Goal: Ask a question: Seek information or help from site administrators or community

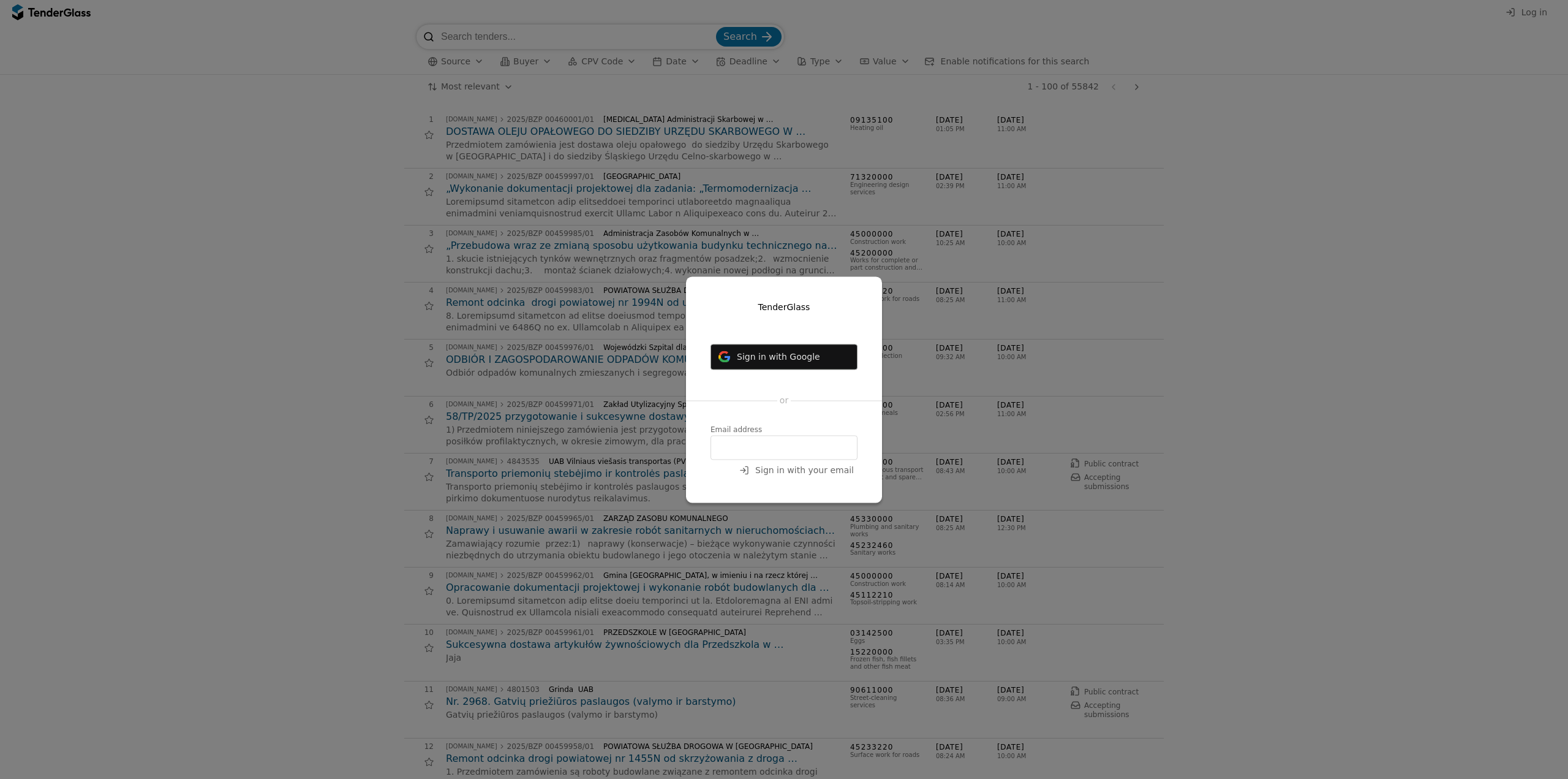
click at [784, 435] on input "email" at bounding box center [784, 446] width 147 height 24
type input "edvinas.pabrinkis@bluebridge.lt"
click at [808, 474] on span "Sign in with your email" at bounding box center [804, 470] width 98 height 10
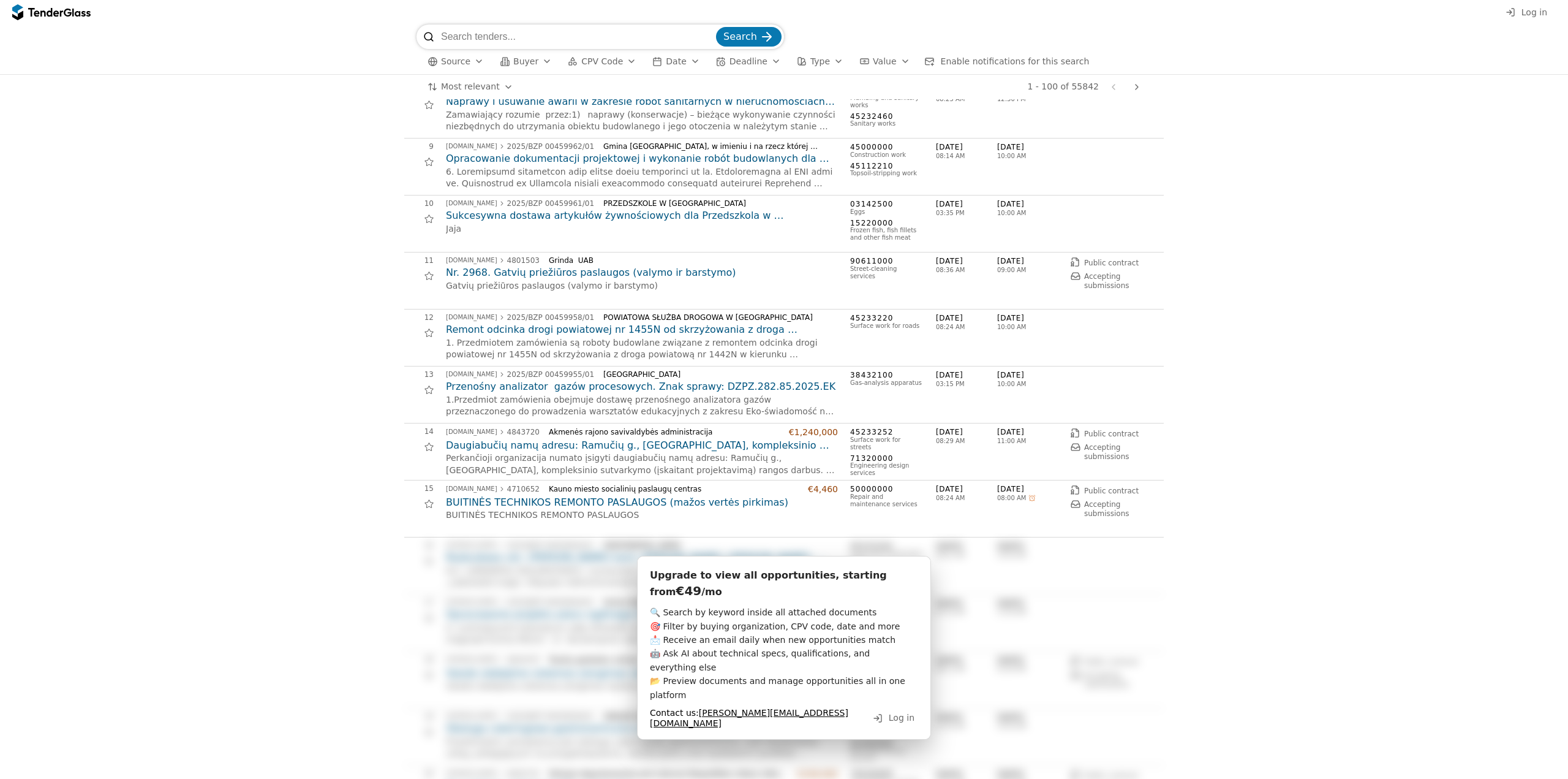
scroll to position [858, 0]
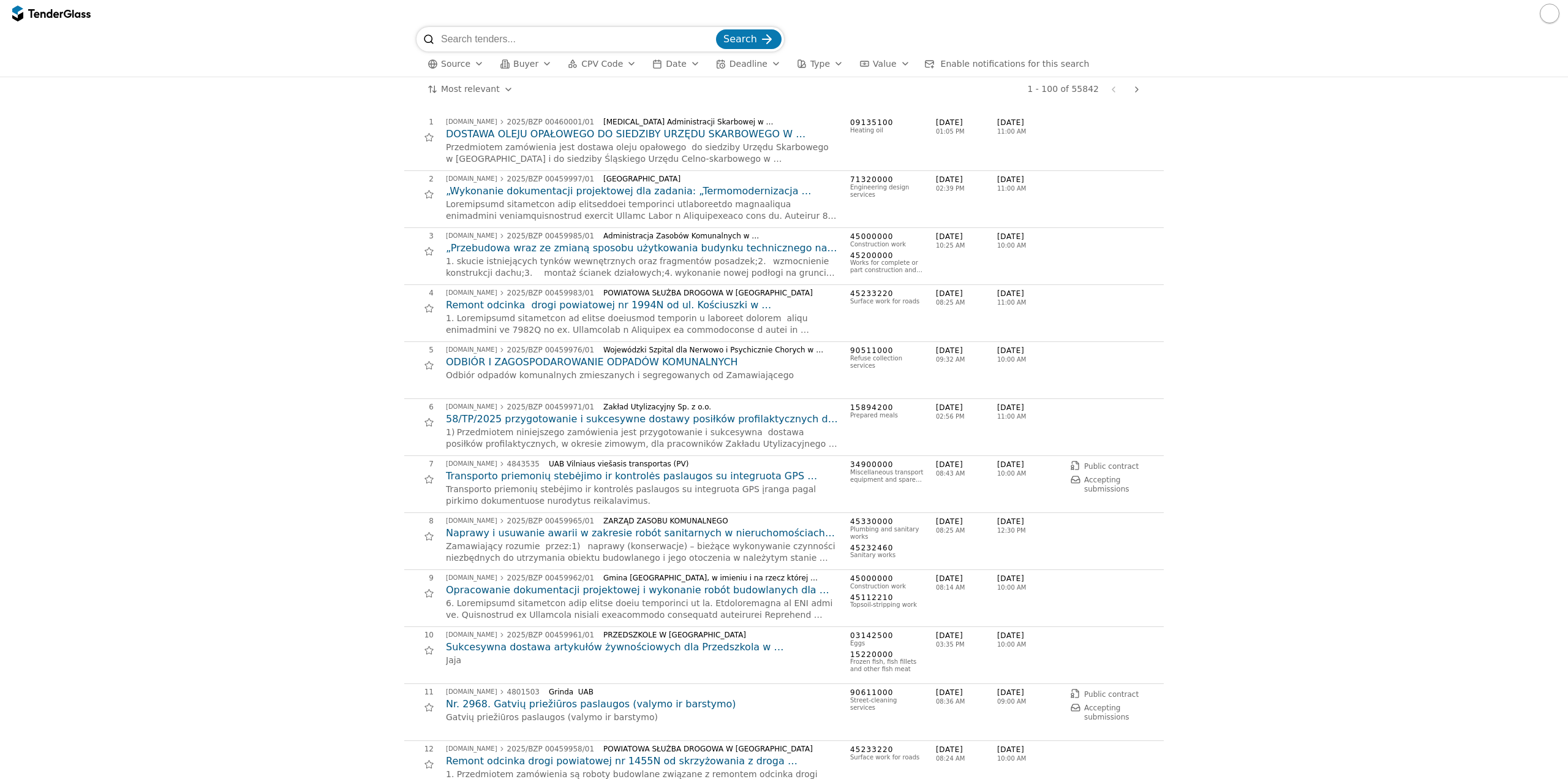
click at [453, 64] on span "Source" at bounding box center [456, 63] width 29 height 10
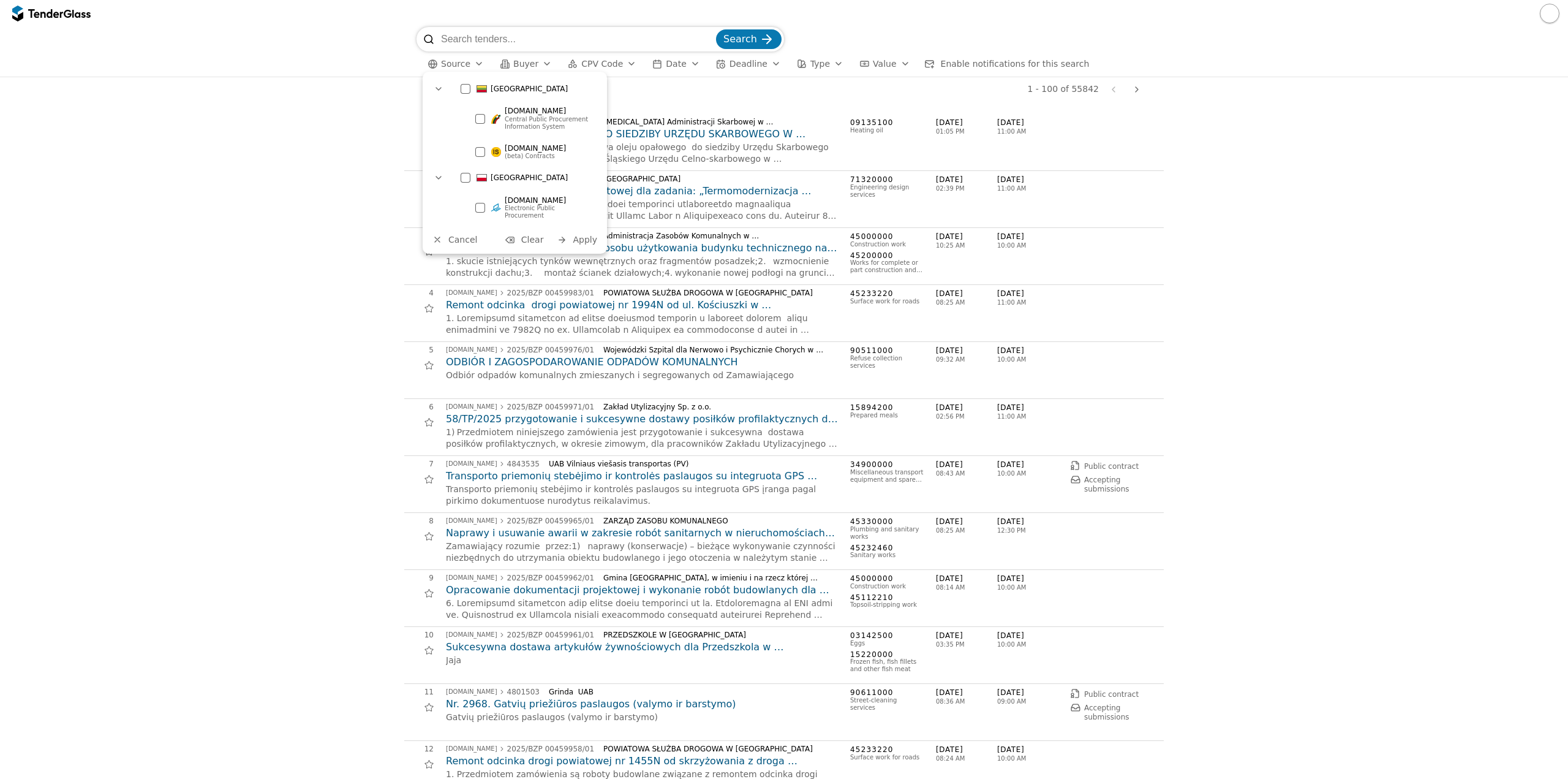
click at [484, 121] on div at bounding box center [480, 119] width 10 height 10
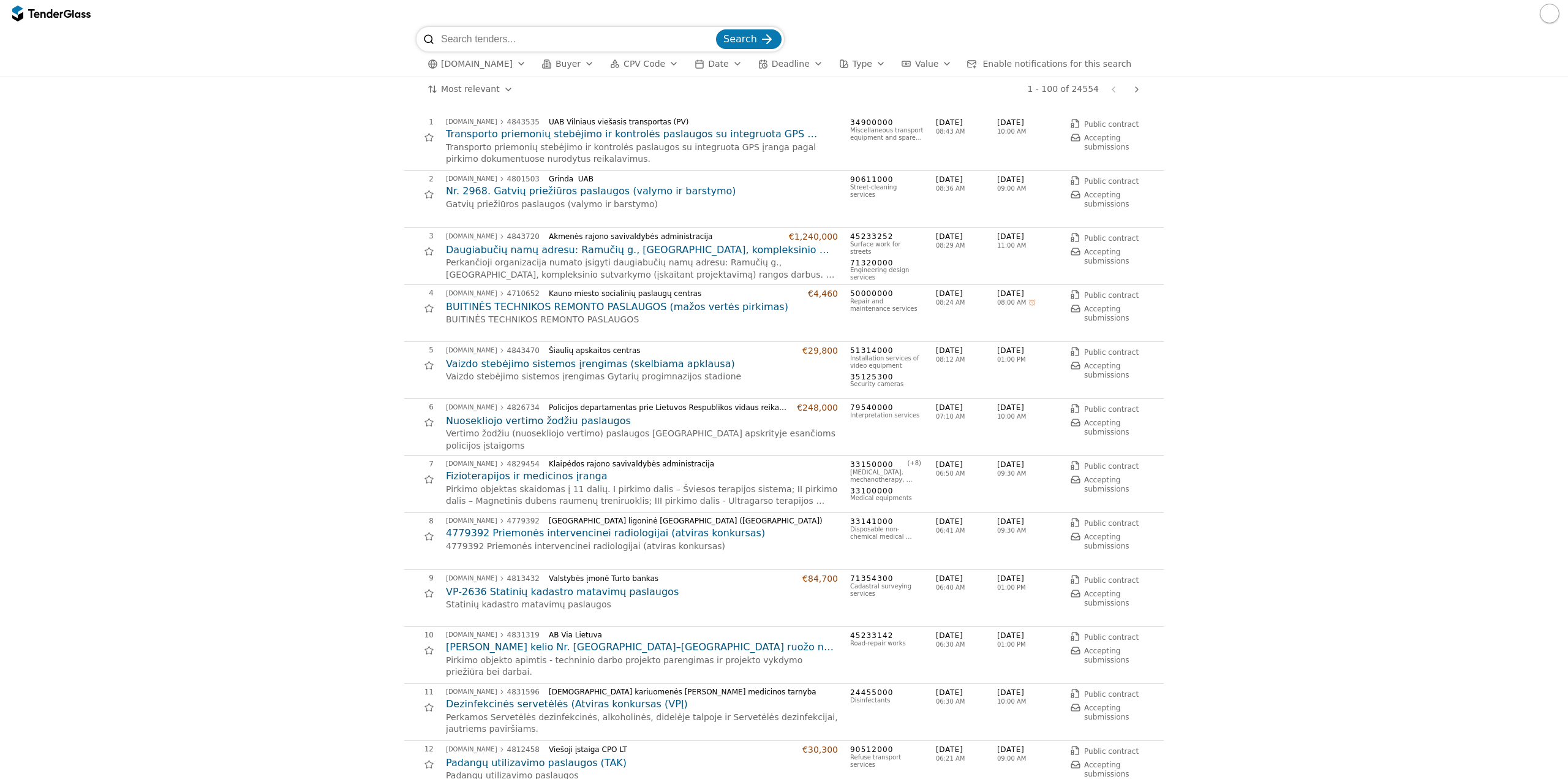
click at [556, 67] on span "Buyer" at bounding box center [569, 63] width 25 height 10
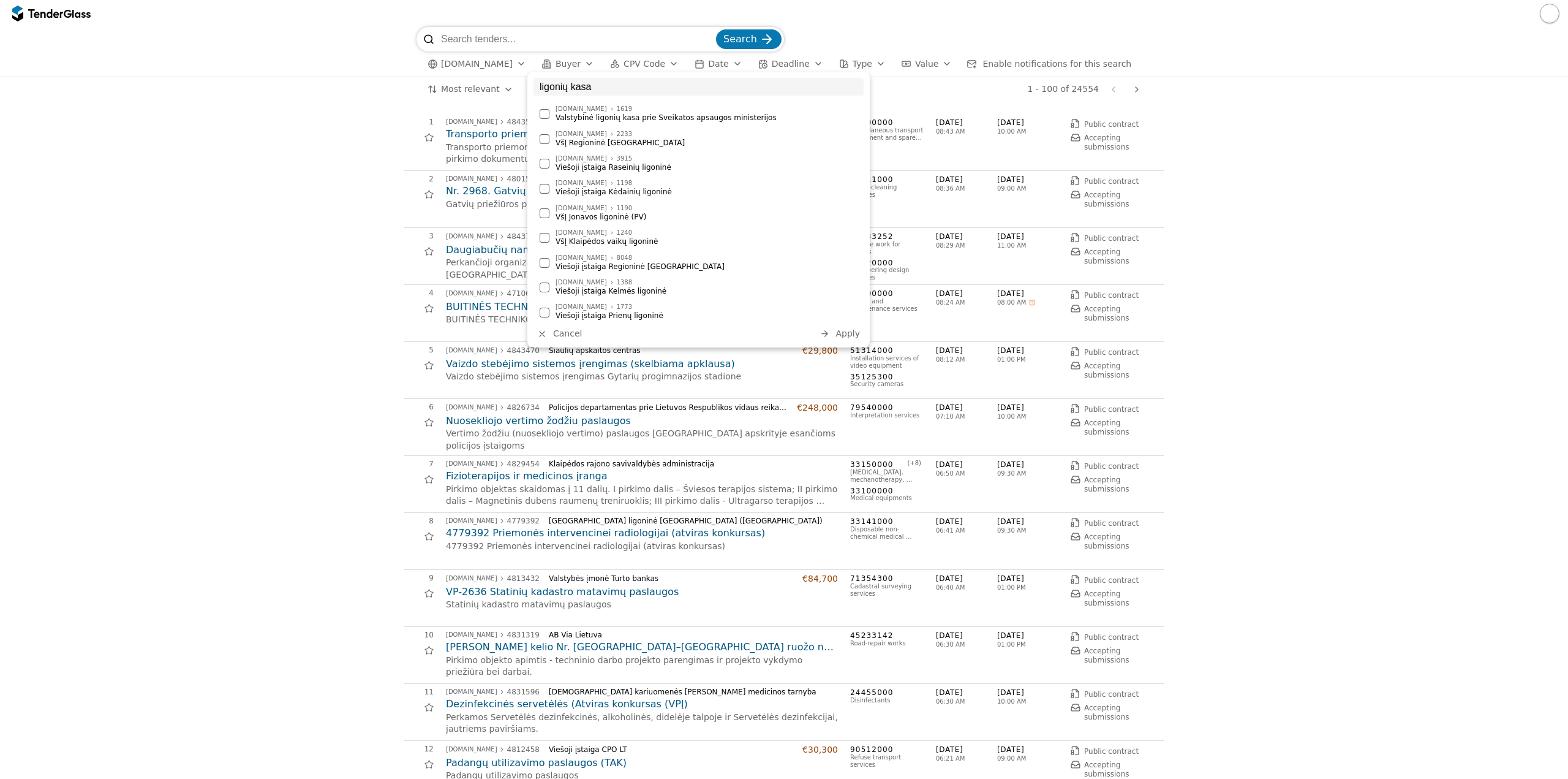
type input "ligonių kasa"
click at [563, 115] on div "Valstybinė ligonių kasa prie Sveikatos apsaugos ministerijos" at bounding box center [707, 118] width 302 height 9
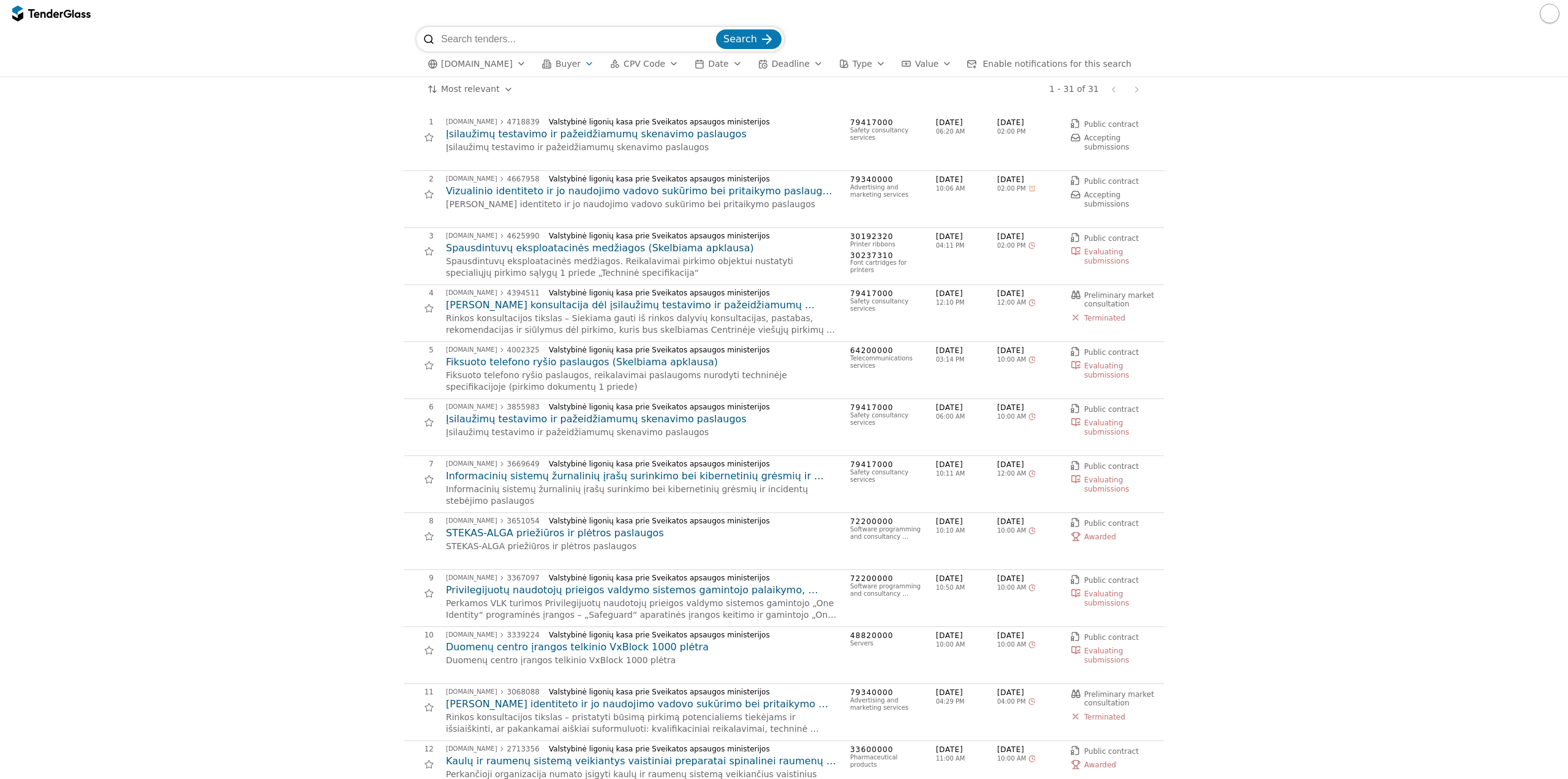
click at [628, 132] on h2 "Įsilaužimų testavimo ir pažeidžiamumų skenavimo paslaugos" at bounding box center [642, 134] width 392 height 14
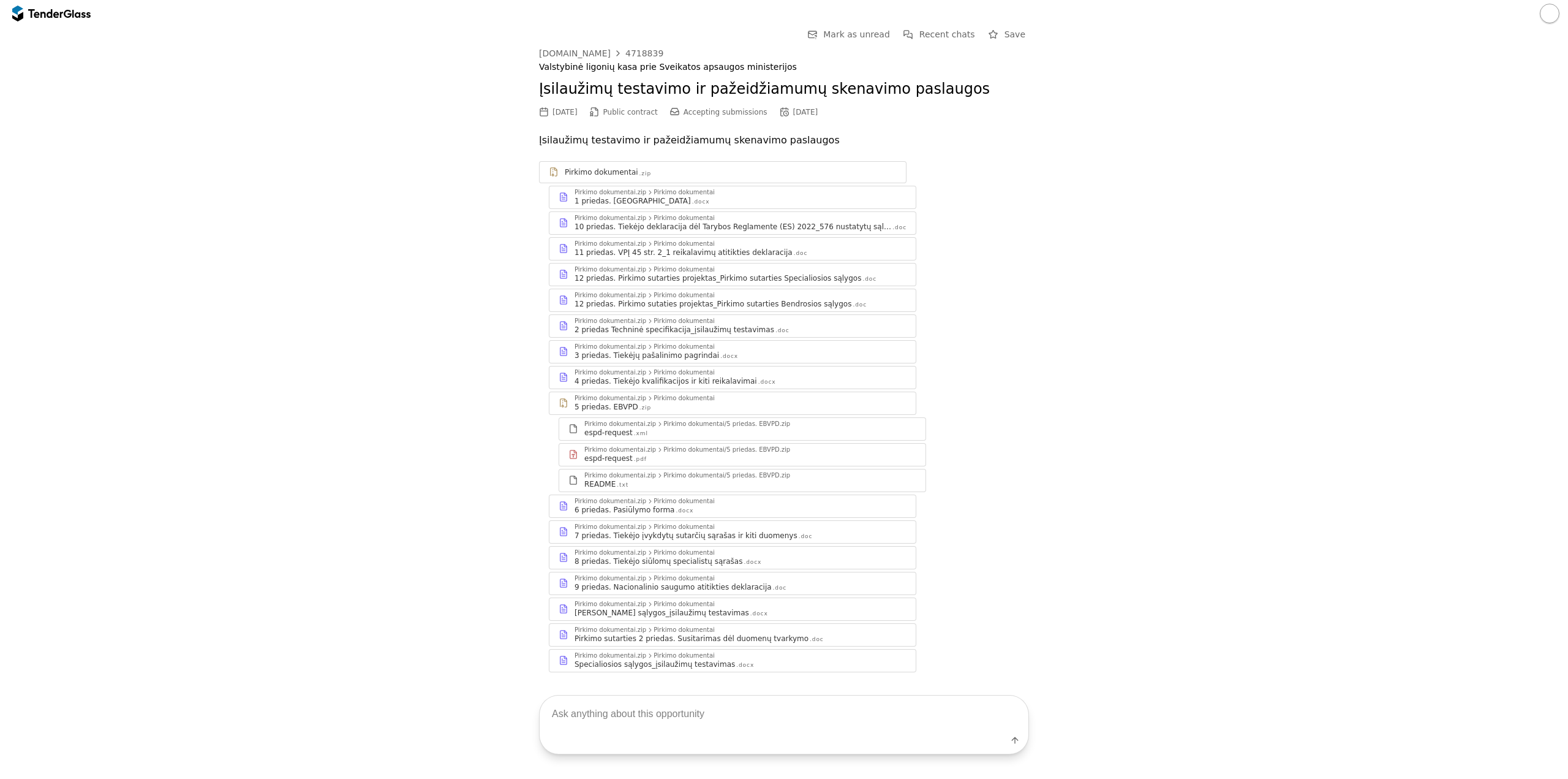
click at [667, 380] on div "4 priedas. Tiekėjo kvalifikacijos ir kiti reikalavimai" at bounding box center [666, 381] width 183 height 10
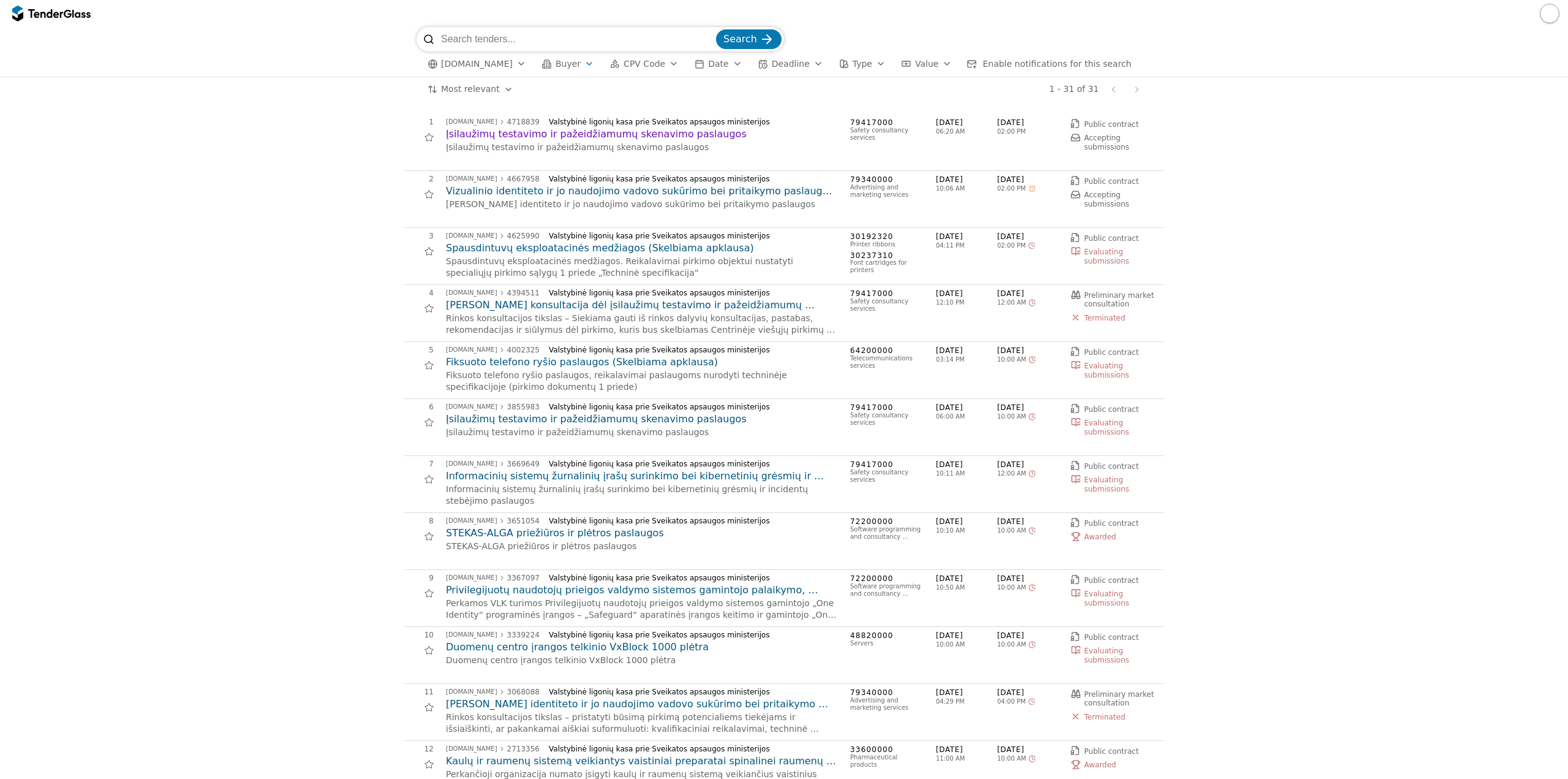
click at [618, 131] on h2 "Įsilaužimų testavimo ir pažeidžiamumų skenavimo paslaugos" at bounding box center [642, 134] width 392 height 14
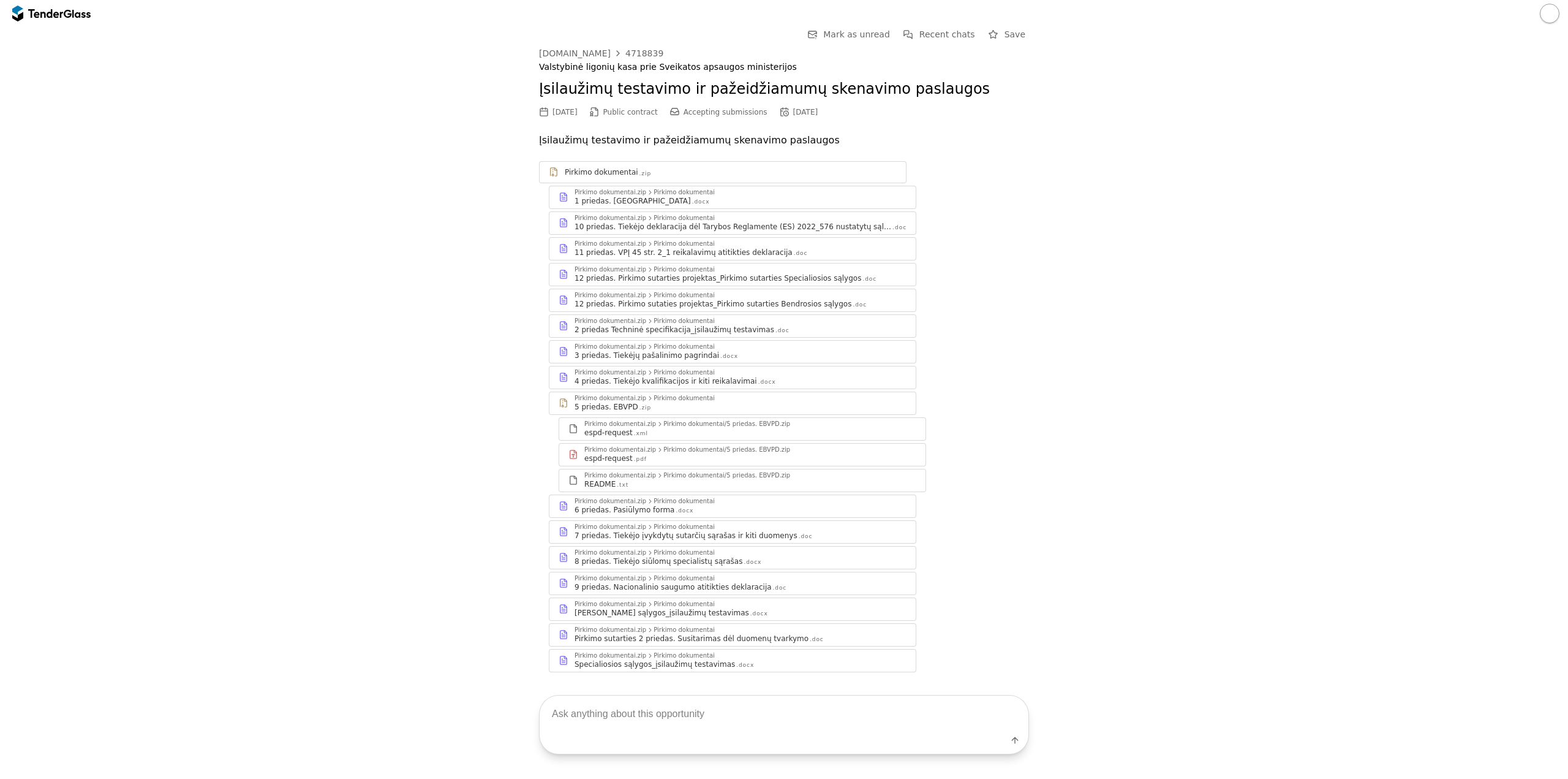
scroll to position [20, 0]
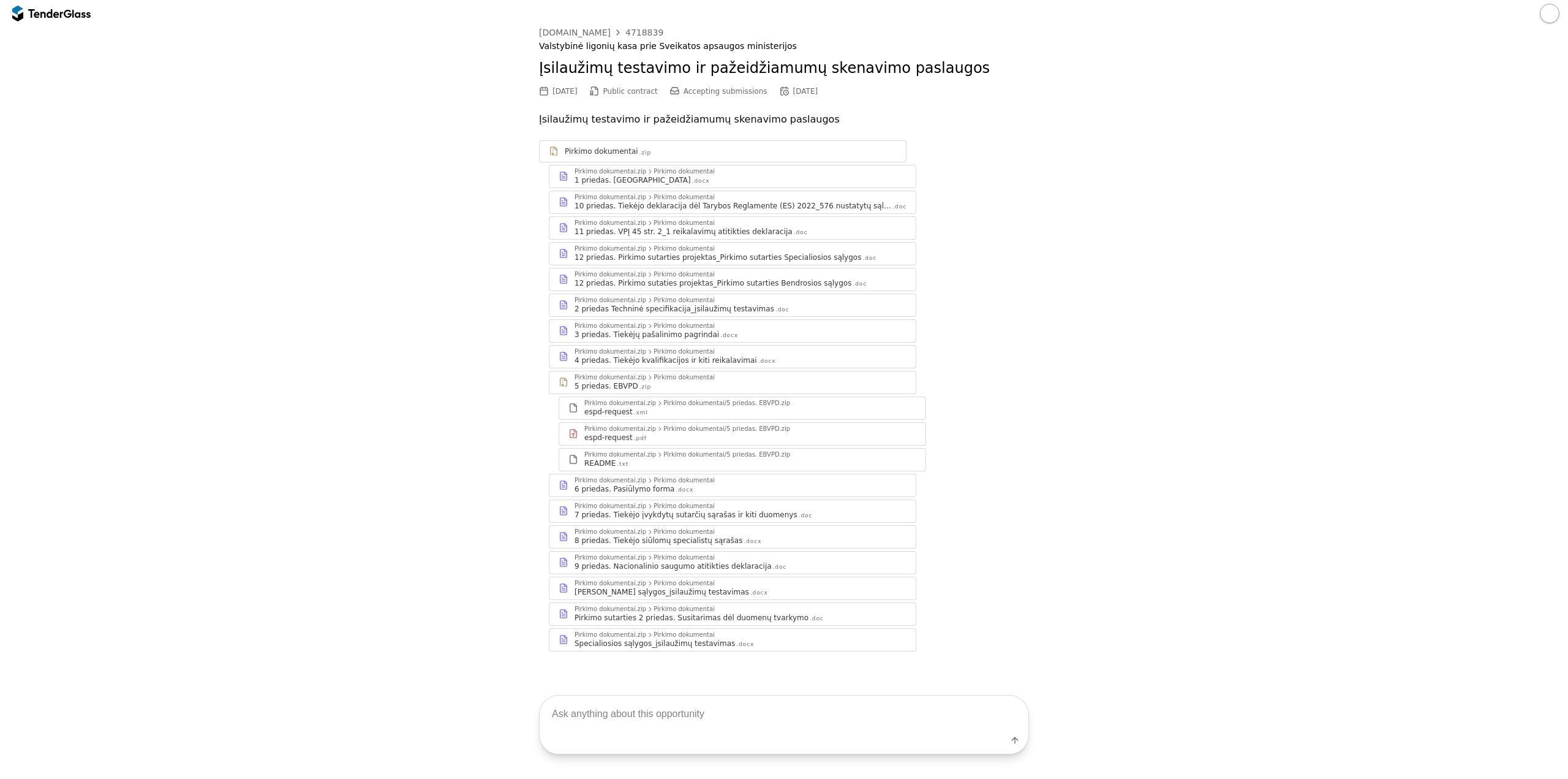
click at [705, 708] on textarea at bounding box center [784, 713] width 489 height 36
type textarea "kokius dokumentus reikia pateikti kartu su pasiūlymu?"
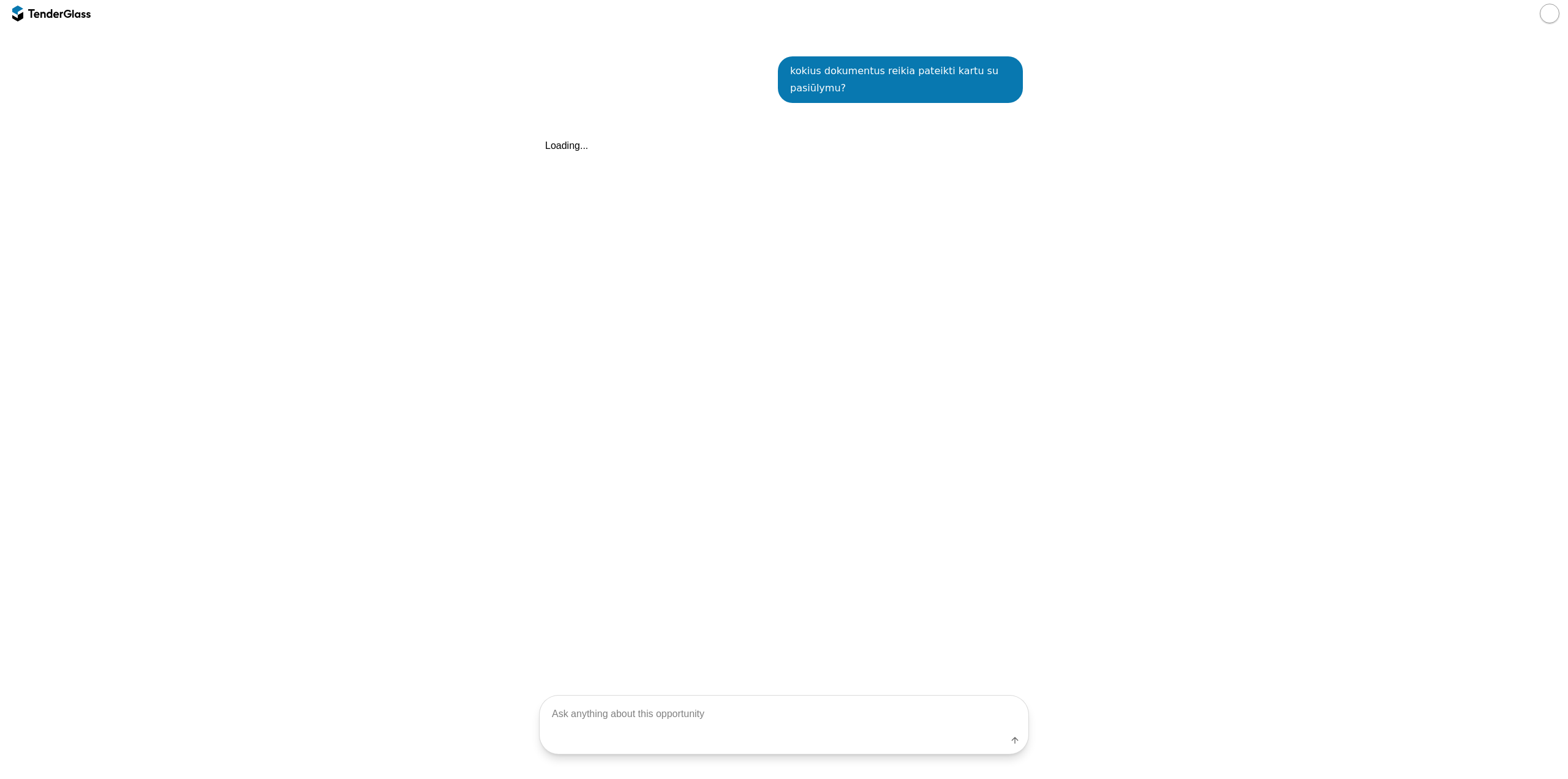
scroll to position [662, 0]
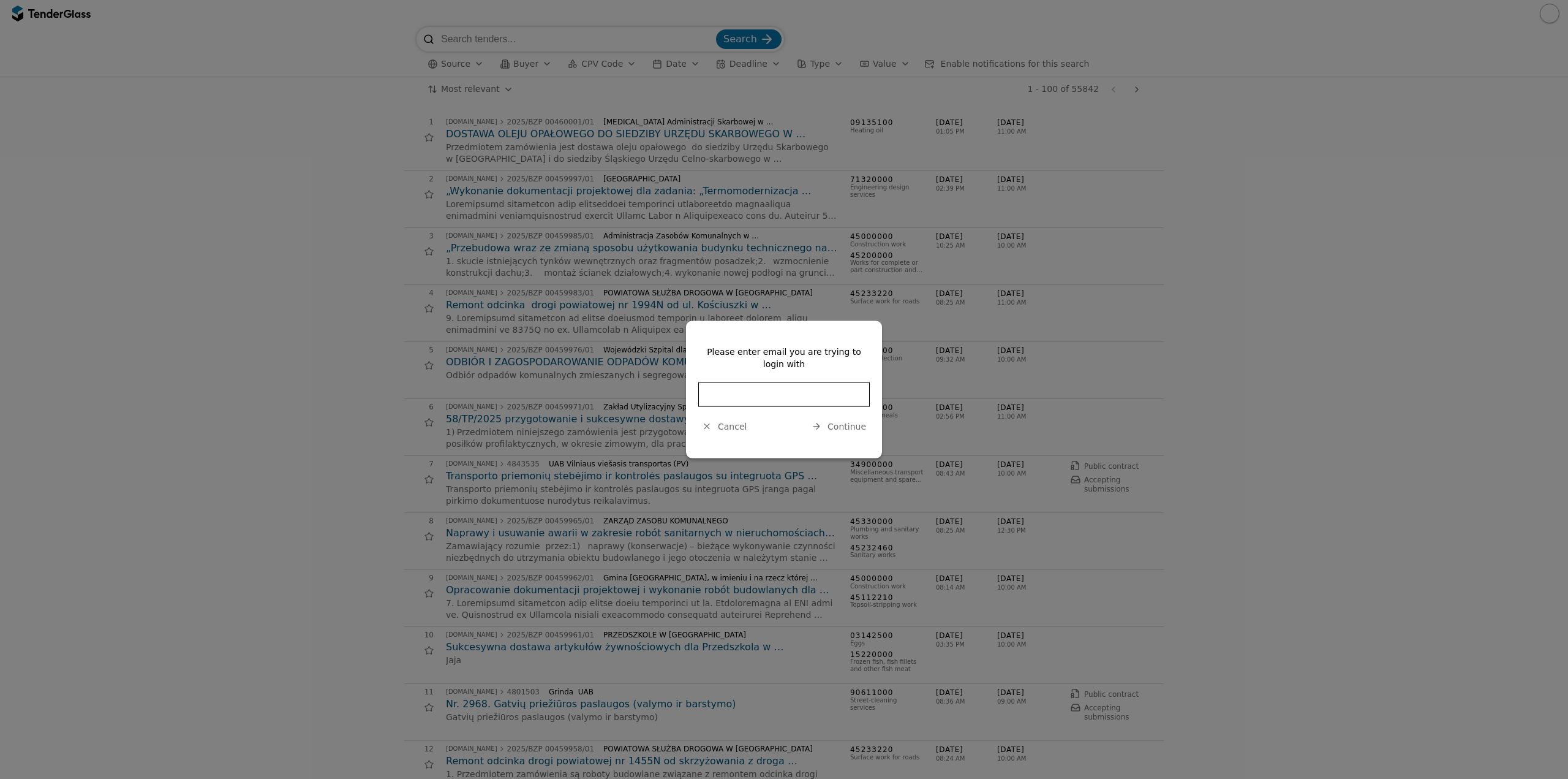
click at [728, 399] on input "email" at bounding box center [784, 394] width 171 height 24
type input "edvinas.pabrinkis@bluebridge.lt"
click at [851, 421] on span "Continue" at bounding box center [847, 426] width 39 height 10
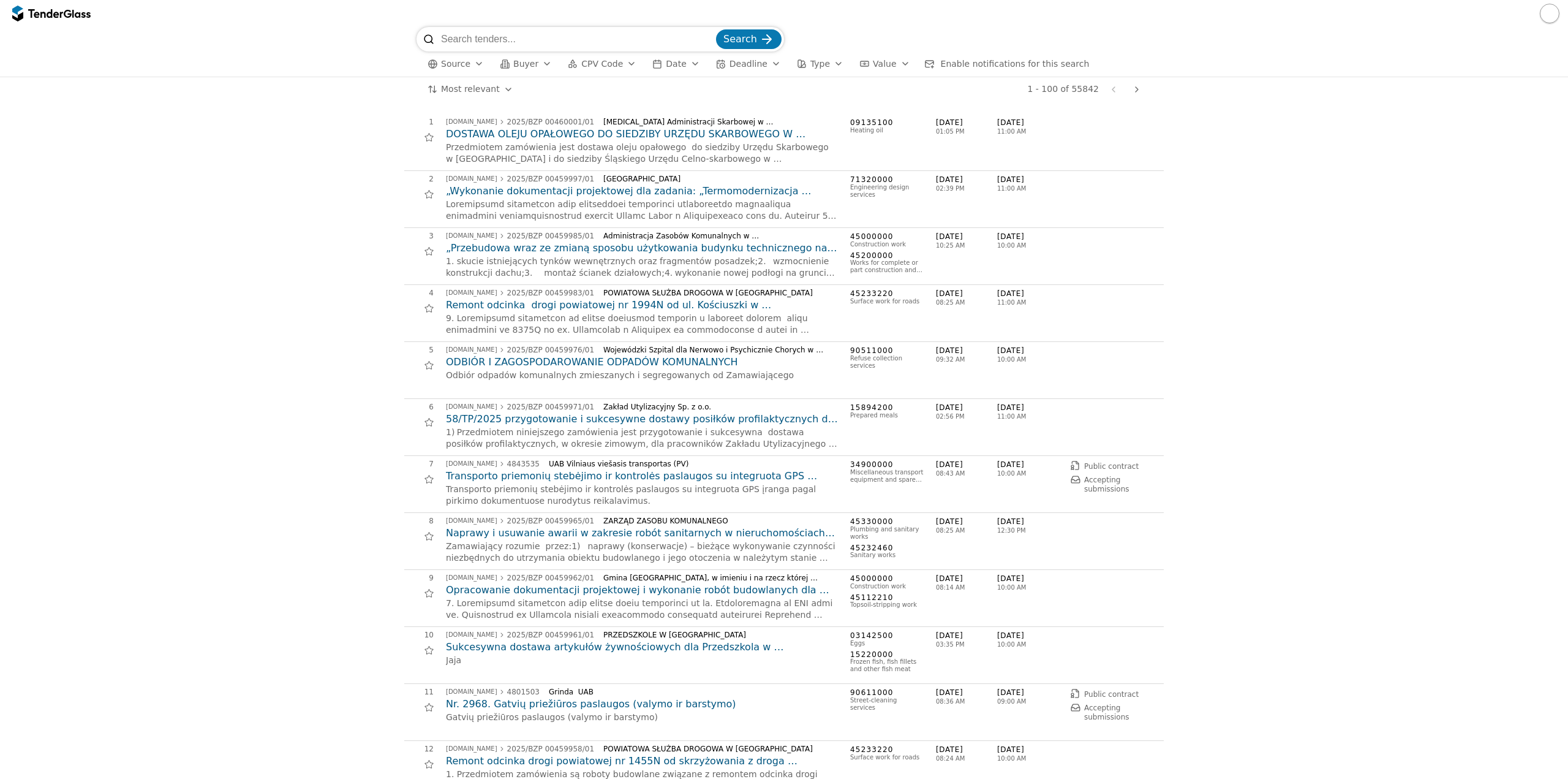
click at [1547, 12] on button "button" at bounding box center [1550, 14] width 19 height 19
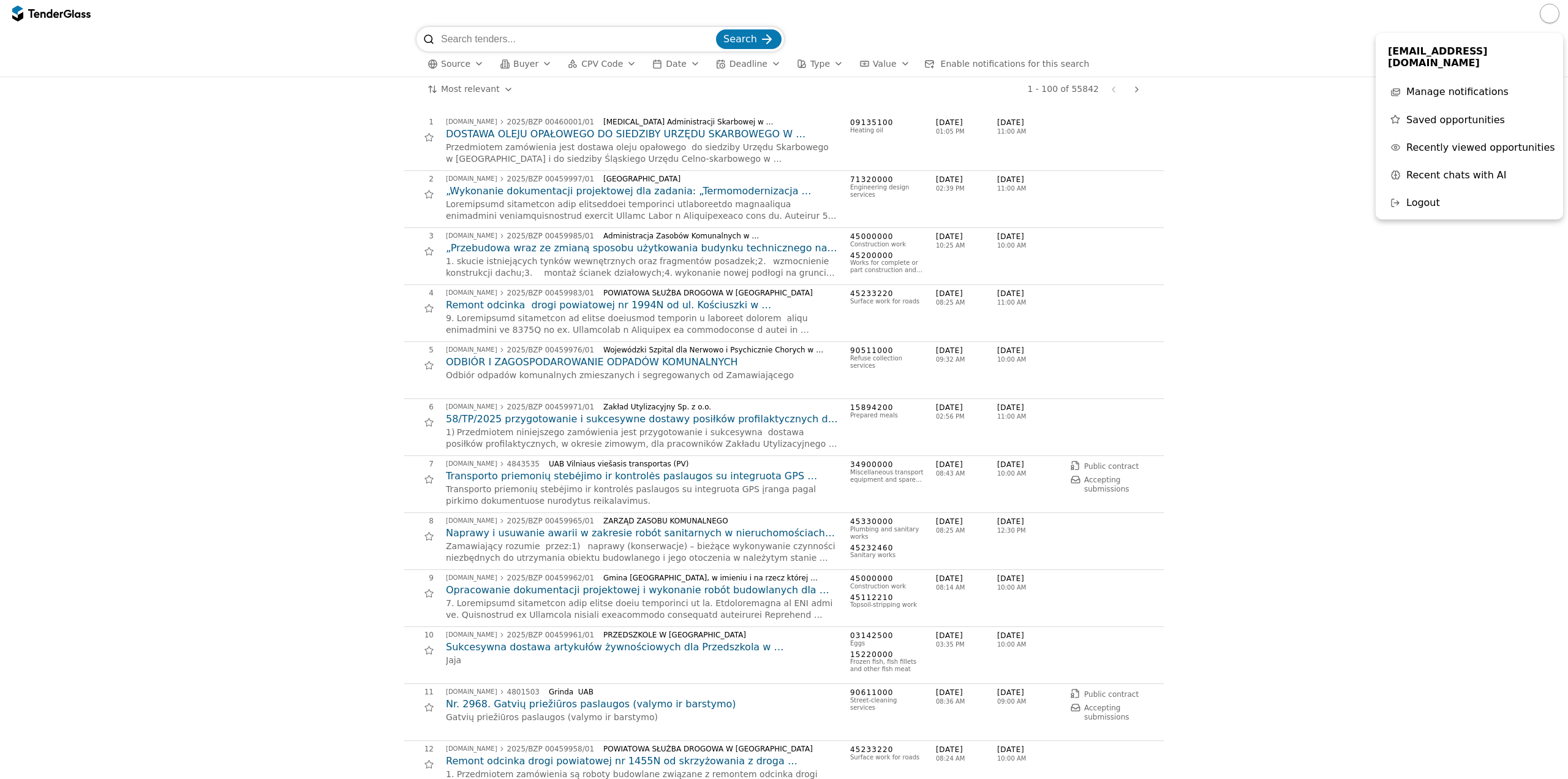
click at [475, 40] on input "search" at bounding box center [577, 39] width 272 height 24
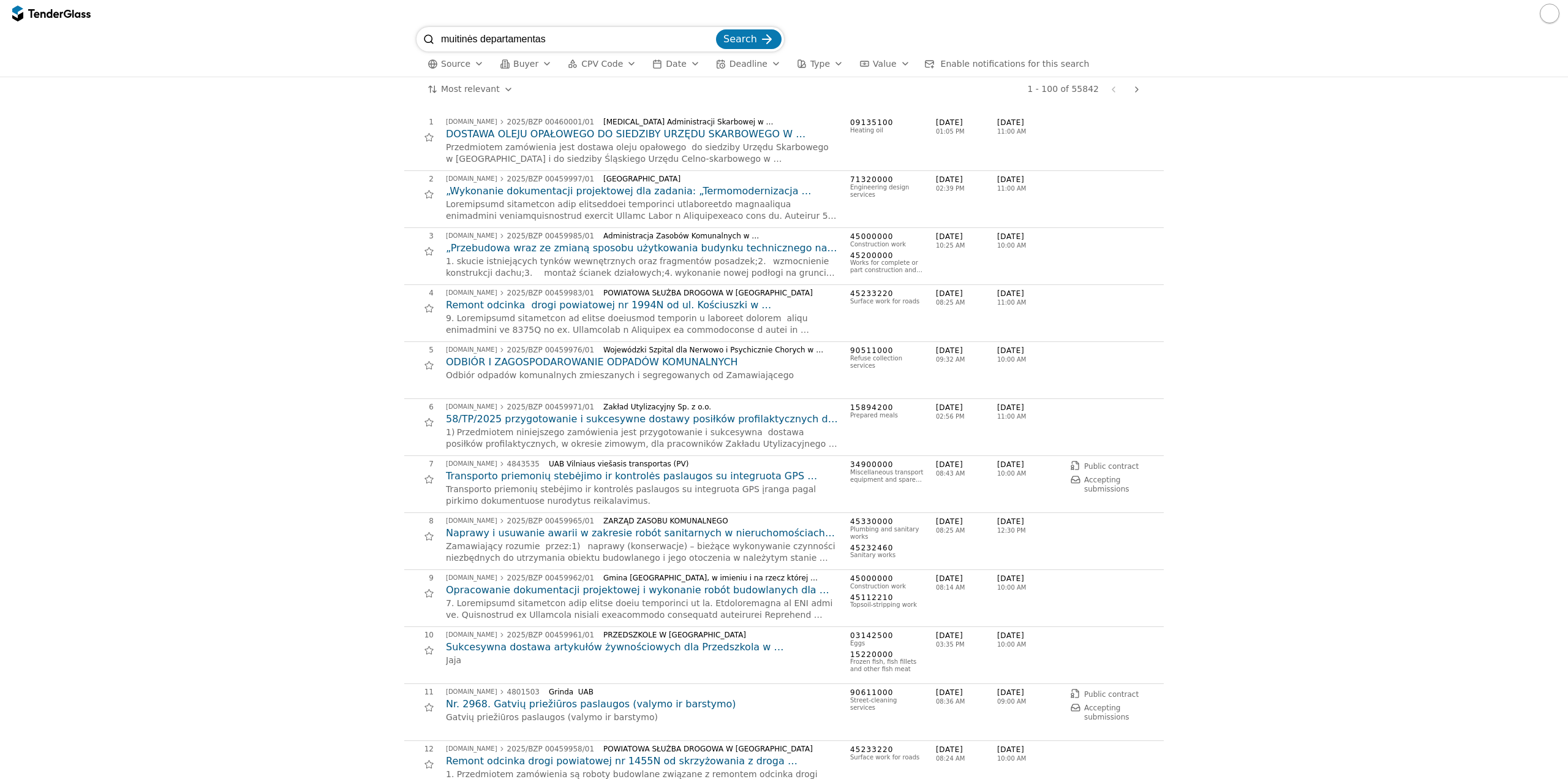
type input "muitinės departamentas"
click at [743, 37] on span "Search" at bounding box center [740, 39] width 34 height 12
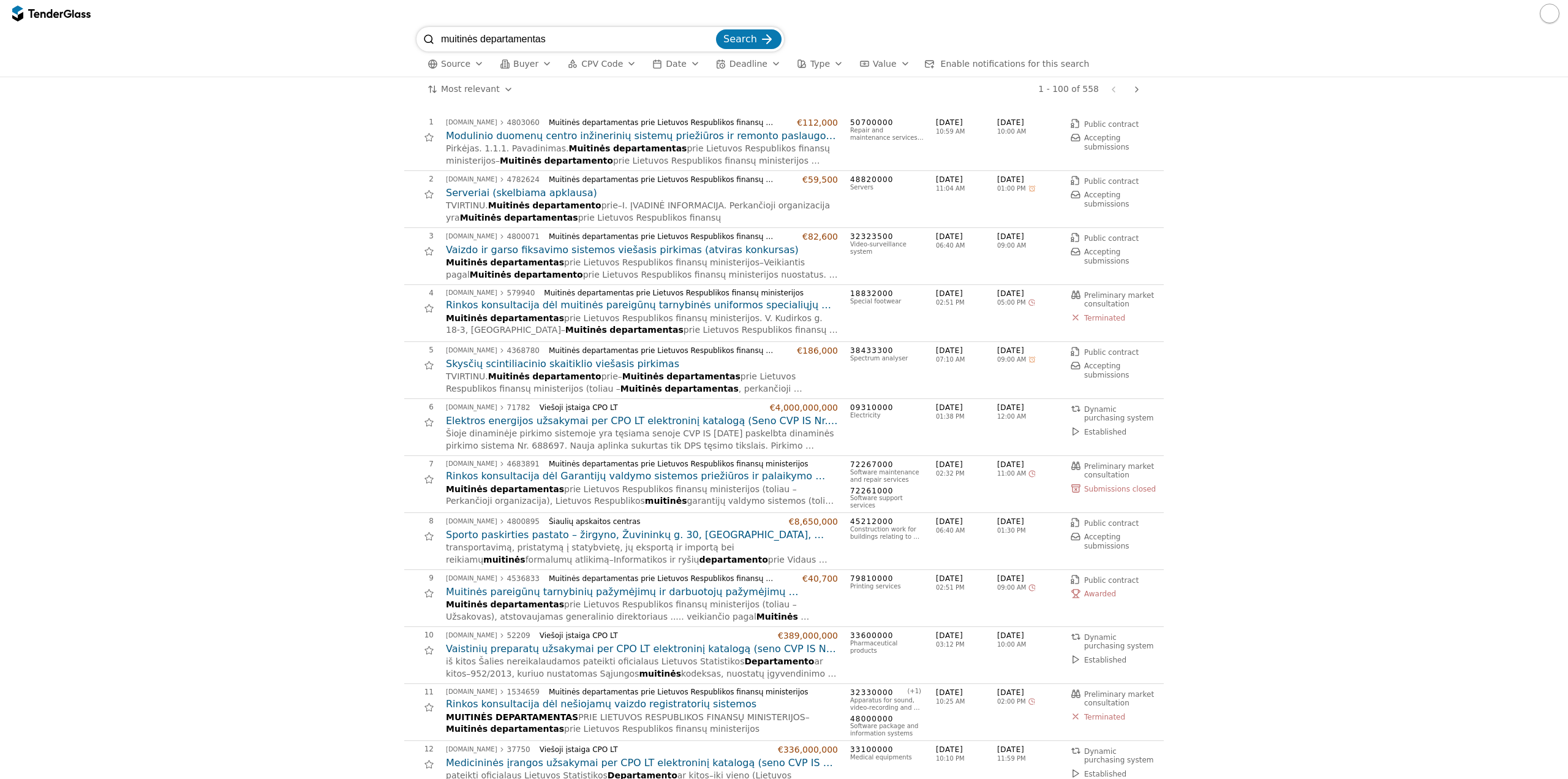
click at [530, 196] on h2 "Serveriai (skelbiama apklausa)" at bounding box center [642, 194] width 392 height 14
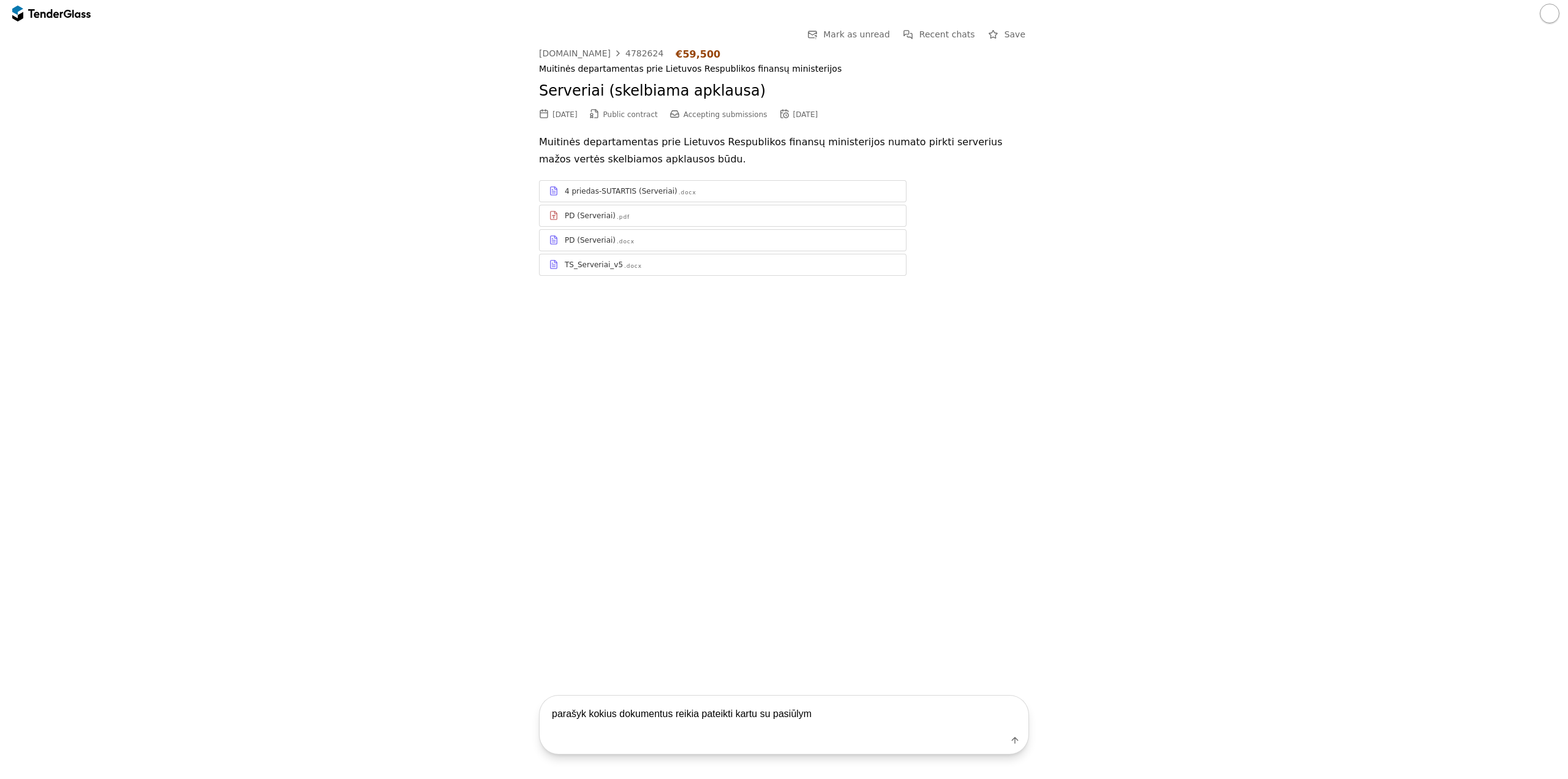
type textarea "parašyk kokius dokumentus reikia pateikti kartu su pasiūlymu"
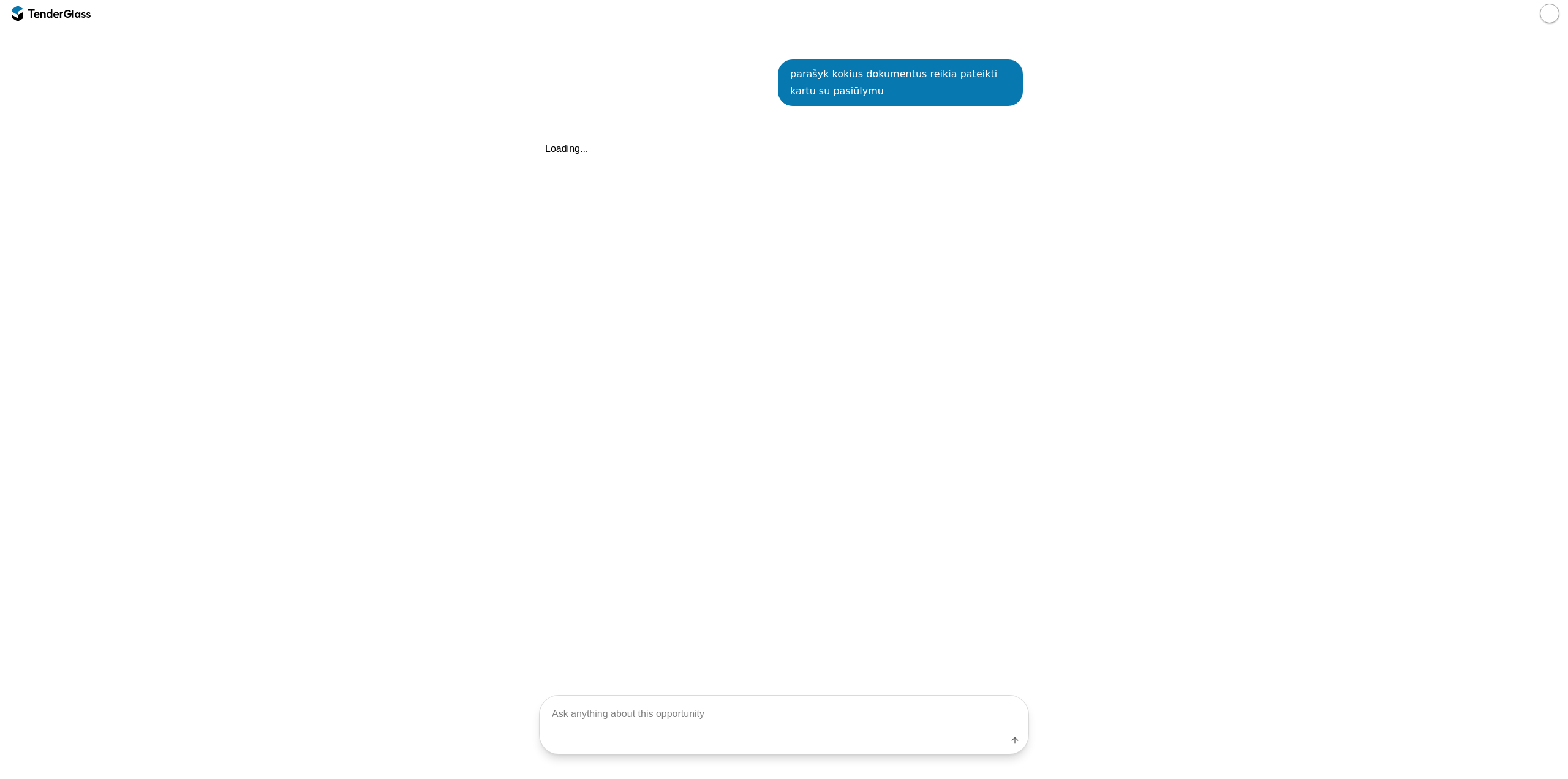
scroll to position [266, 0]
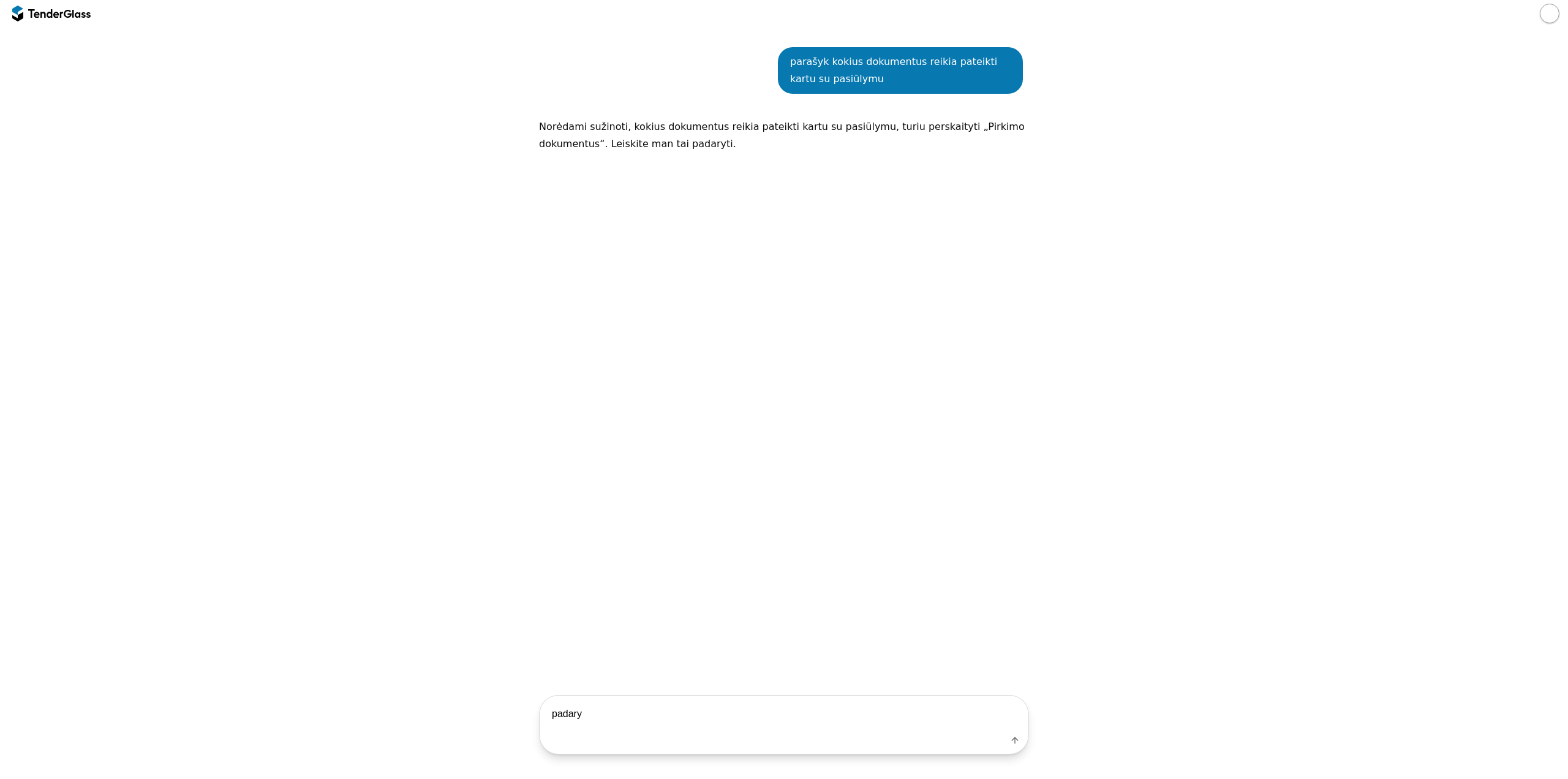
type textarea "padaryk"
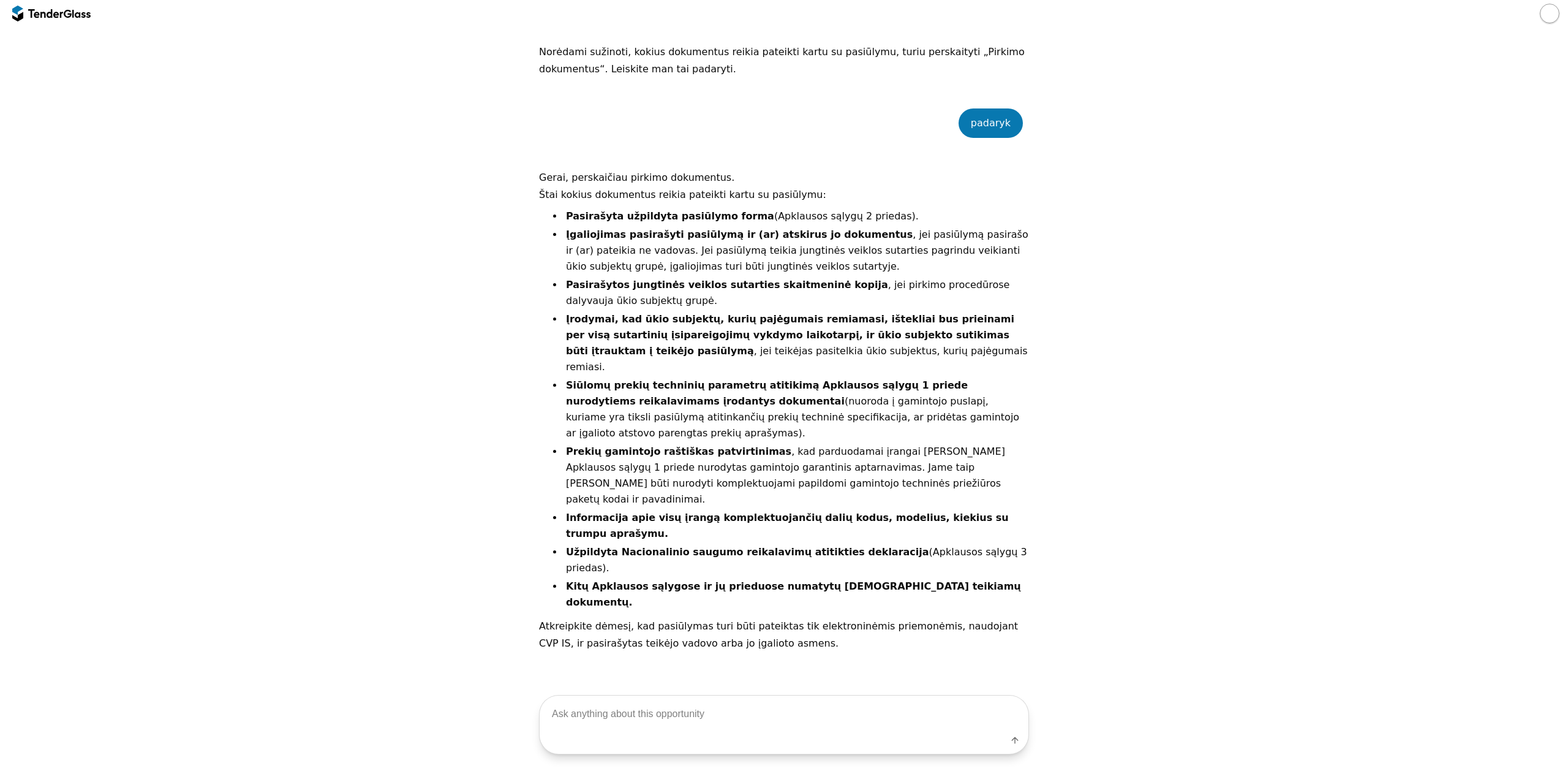
scroll to position [402, 0]
